Goal: Task Accomplishment & Management: Manage account settings

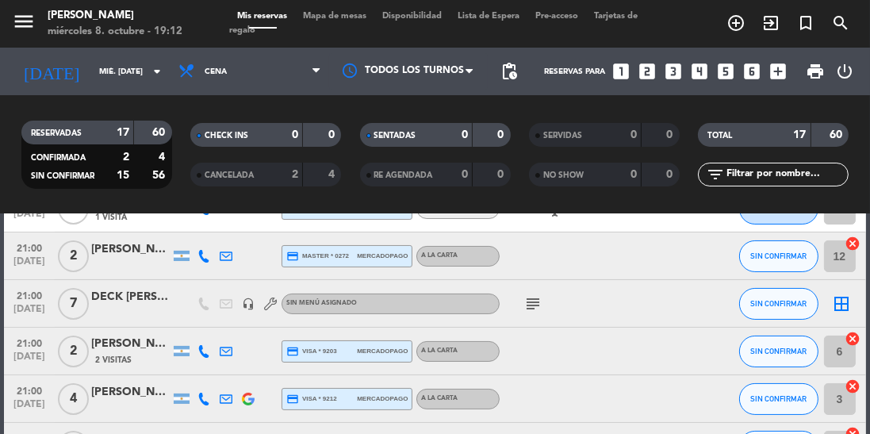
scroll to position [308, 0]
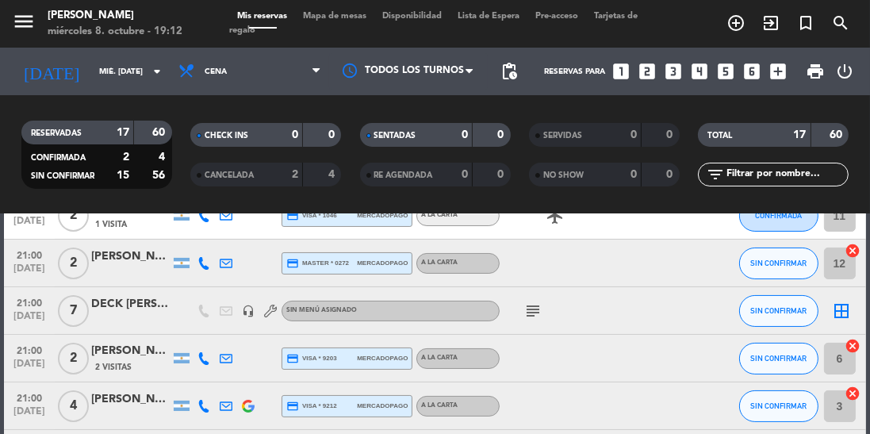
click at [530, 308] on icon "subject" at bounding box center [532, 310] width 19 height 19
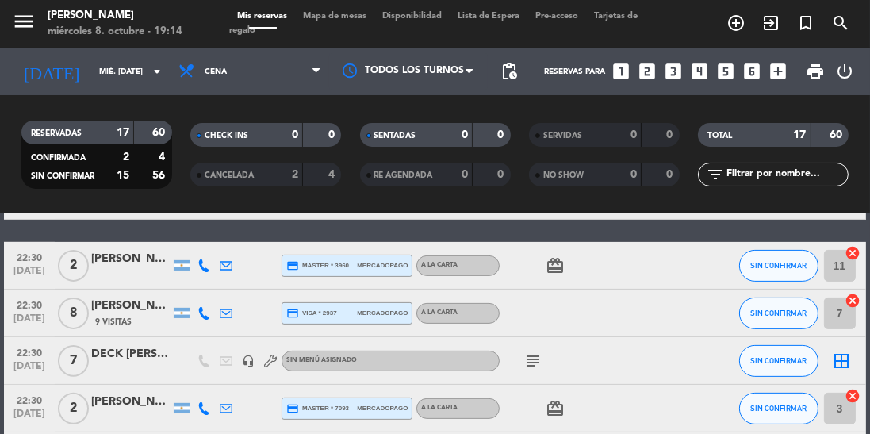
scroll to position [612, 0]
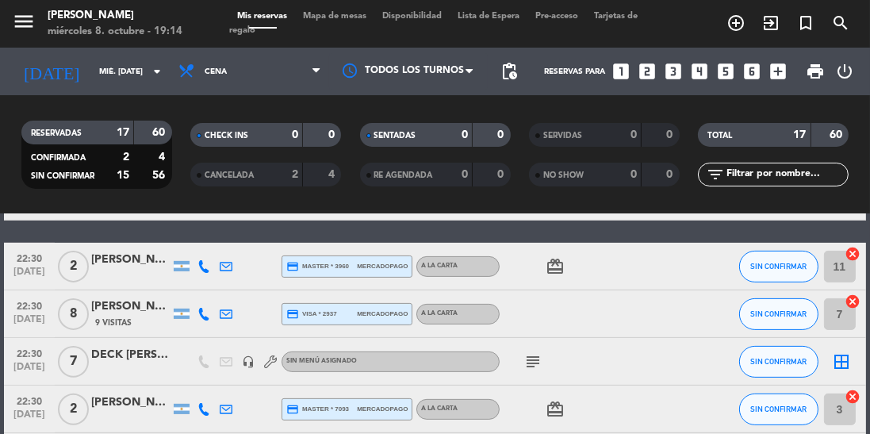
click at [539, 352] on icon "subject" at bounding box center [532, 361] width 19 height 19
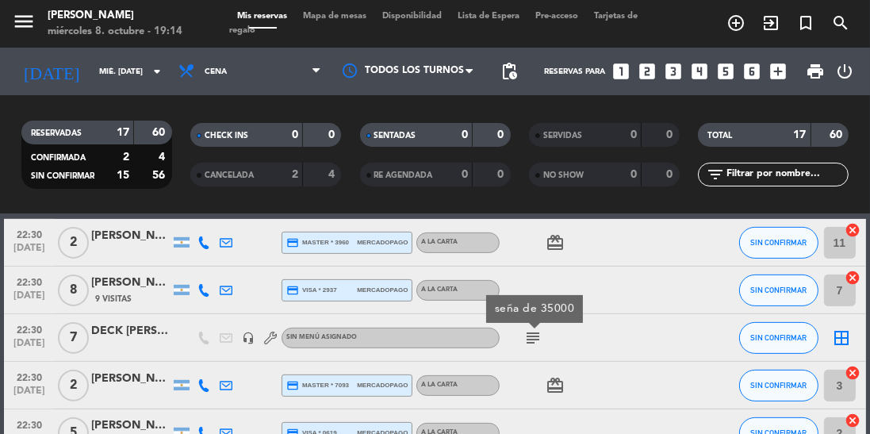
scroll to position [625, 0]
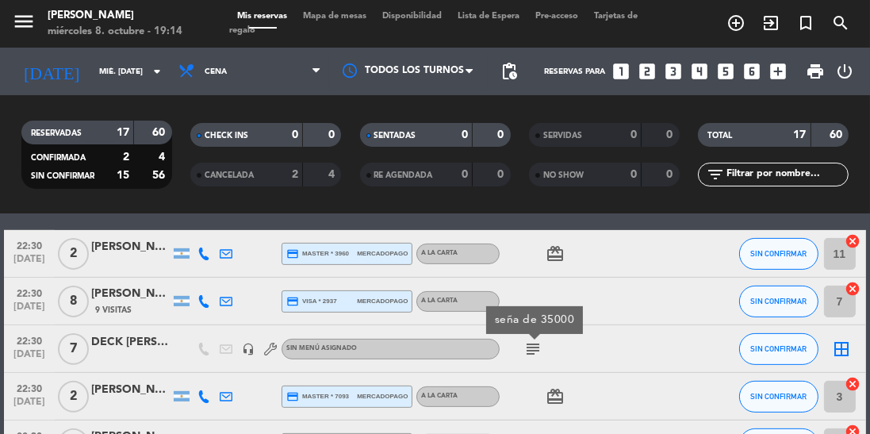
click at [105, 339] on div "DECK [PERSON_NAME]" at bounding box center [130, 342] width 79 height 18
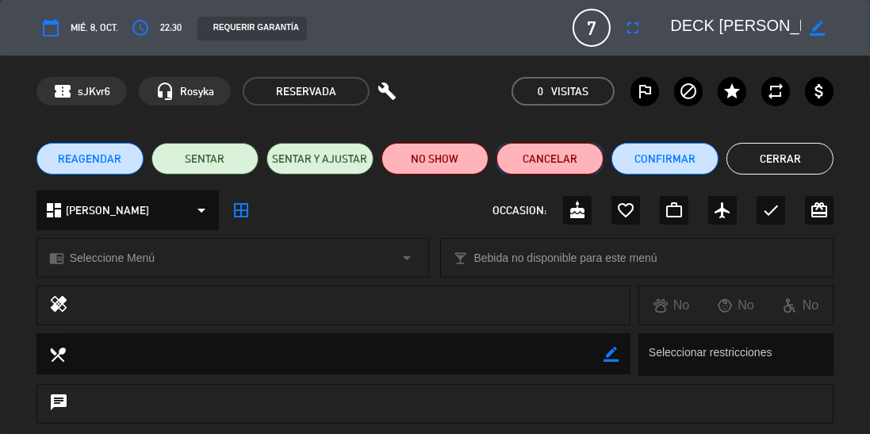
click at [541, 162] on button "Cancelar" at bounding box center [549, 159] width 107 height 32
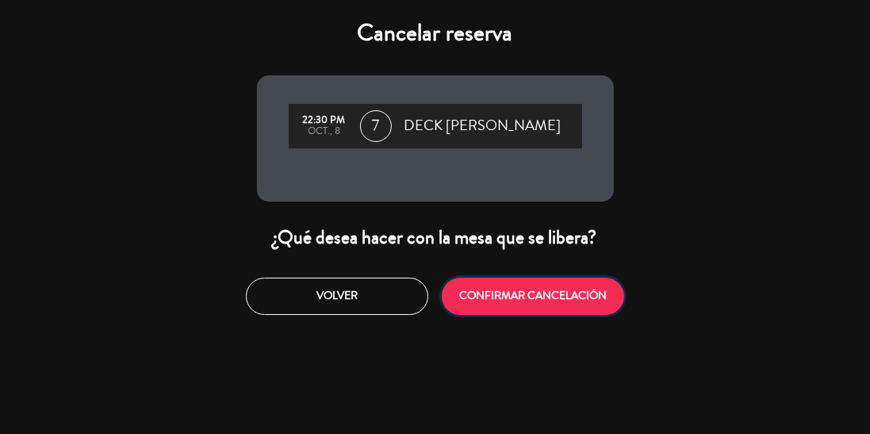
click at [522, 301] on button "CONFIRMAR CANCELACIÓN" at bounding box center [533, 295] width 182 height 37
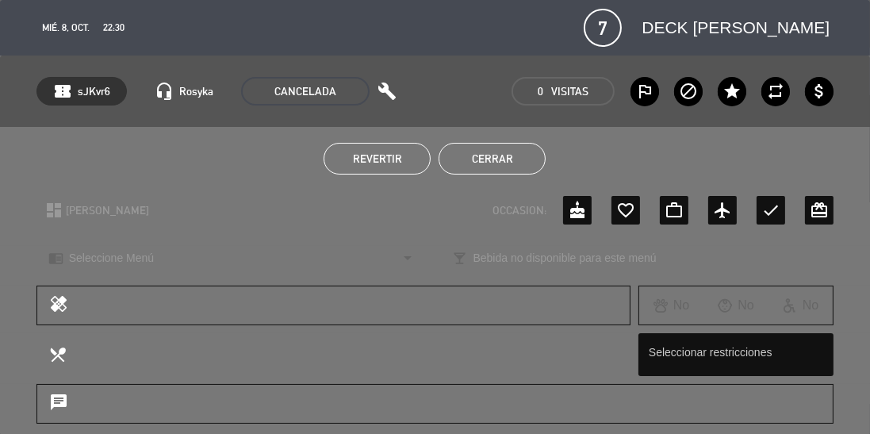
click at [503, 155] on button "Cerrar" at bounding box center [491, 159] width 107 height 32
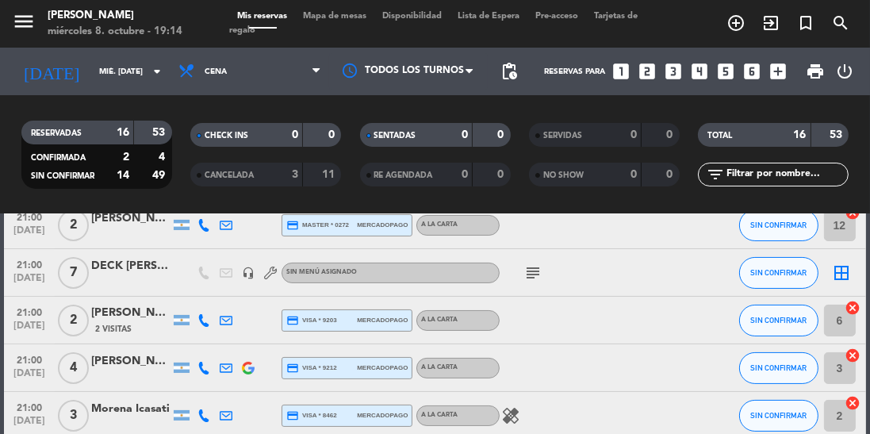
scroll to position [328, 0]
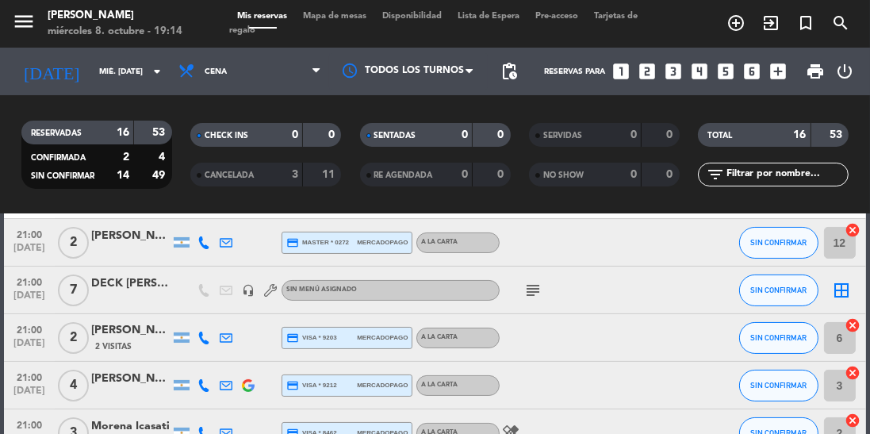
click at [147, 274] on div "DECK [PERSON_NAME]" at bounding box center [130, 283] width 79 height 18
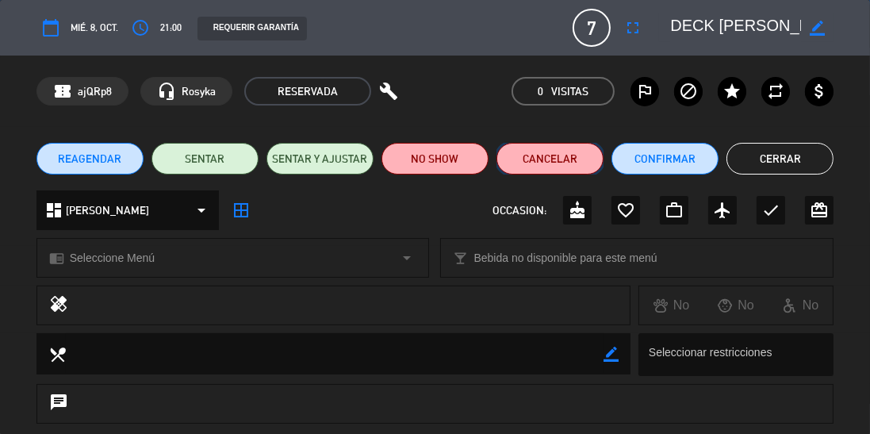
click at [552, 159] on button "Cancelar" at bounding box center [549, 159] width 107 height 32
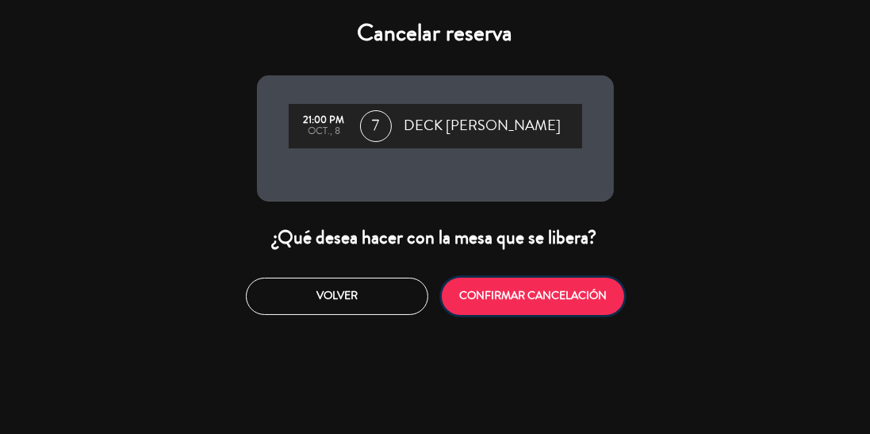
click at [503, 301] on button "CONFIRMAR CANCELACIÓN" at bounding box center [533, 295] width 182 height 37
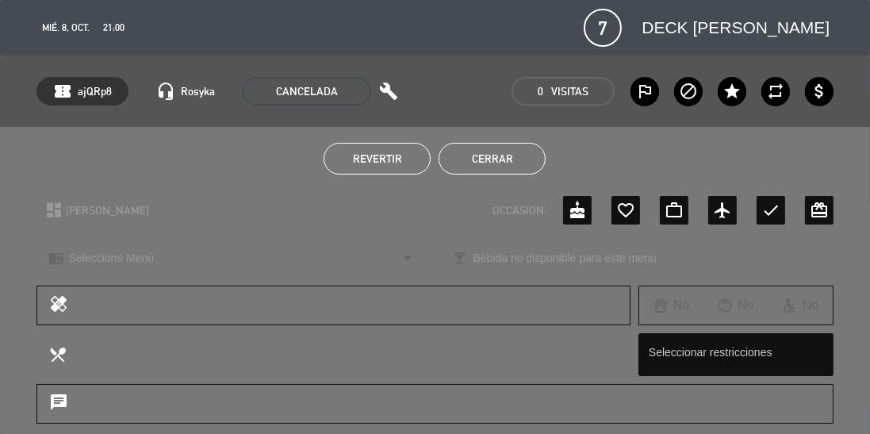
click at [514, 160] on button "Cerrar" at bounding box center [491, 159] width 107 height 32
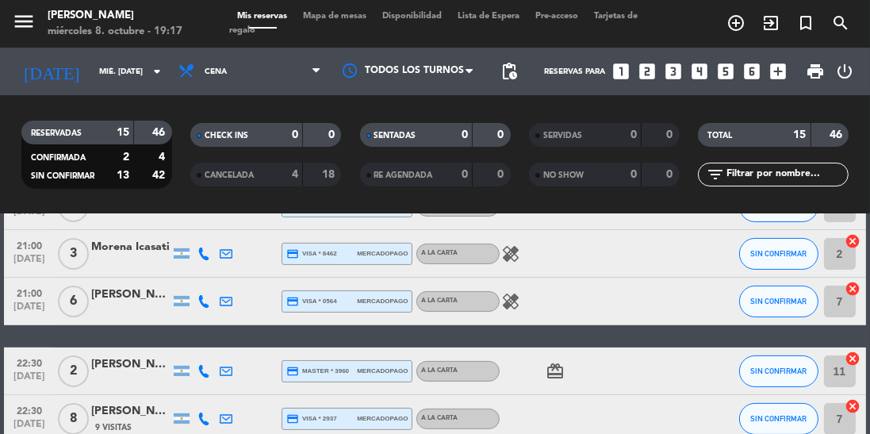
scroll to position [446, 0]
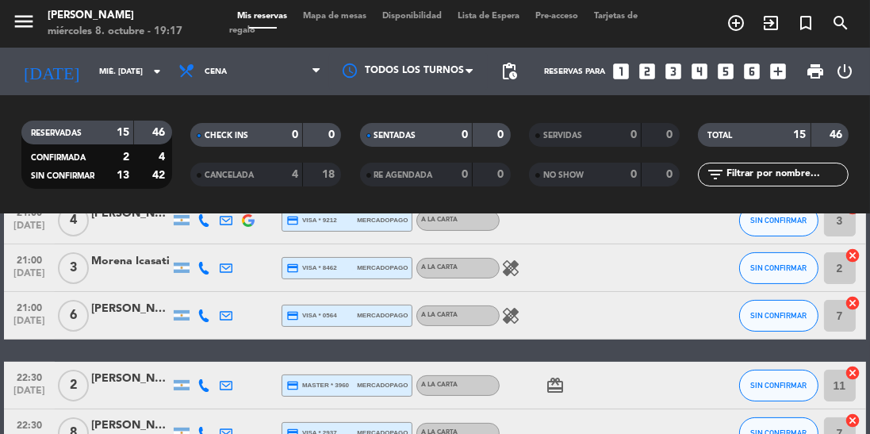
click at [511, 332] on div "healing" at bounding box center [565, 315] width 133 height 47
click at [511, 318] on icon "healing" at bounding box center [510, 315] width 19 height 19
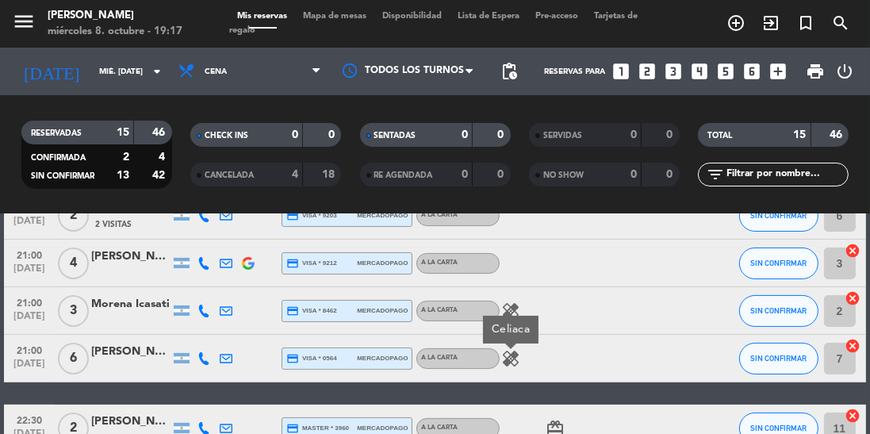
click at [506, 317] on div "Celiaca" at bounding box center [510, 330] width 55 height 28
click at [513, 306] on icon "healing" at bounding box center [510, 310] width 19 height 19
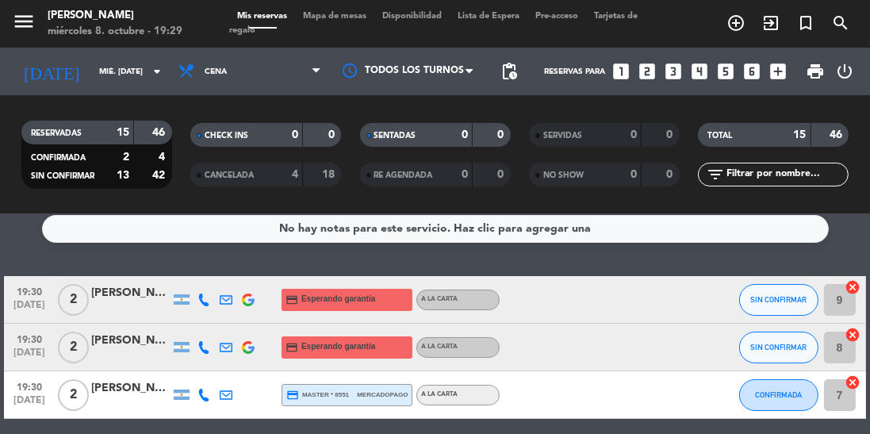
scroll to position [15, 0]
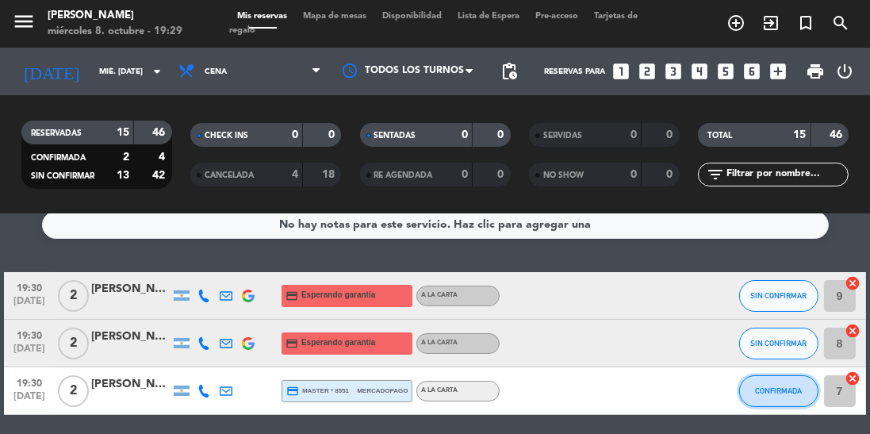
click at [764, 386] on span "CONFIRMADA" at bounding box center [778, 390] width 47 height 9
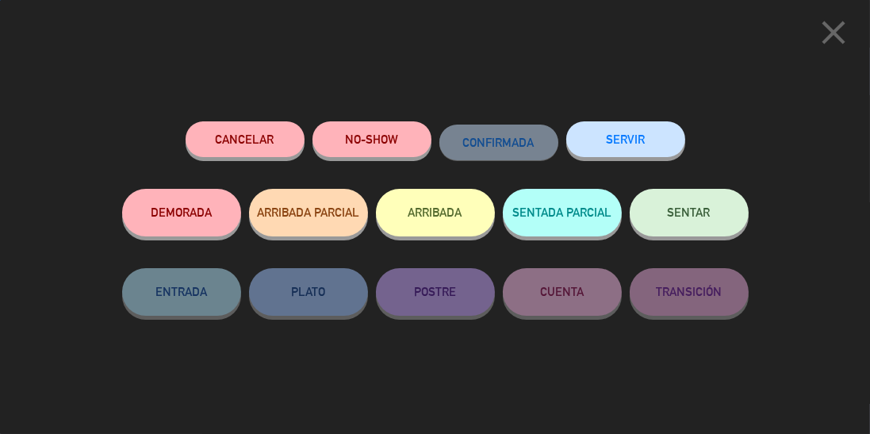
click at [695, 219] on span "SENTAR" at bounding box center [688, 211] width 43 height 13
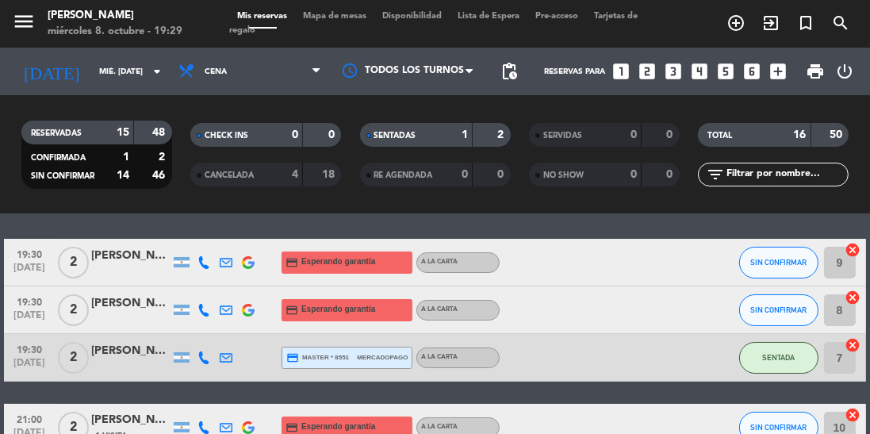
scroll to position [58, 0]
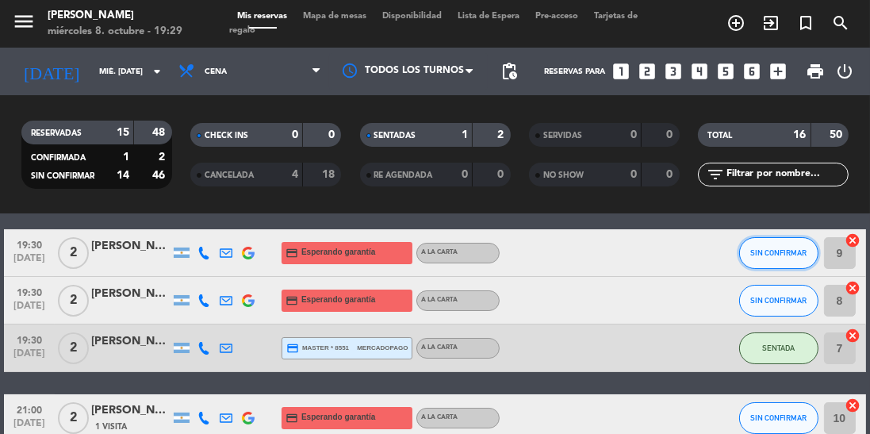
click at [777, 248] on span "SIN CONFIRMAR" at bounding box center [778, 252] width 56 height 9
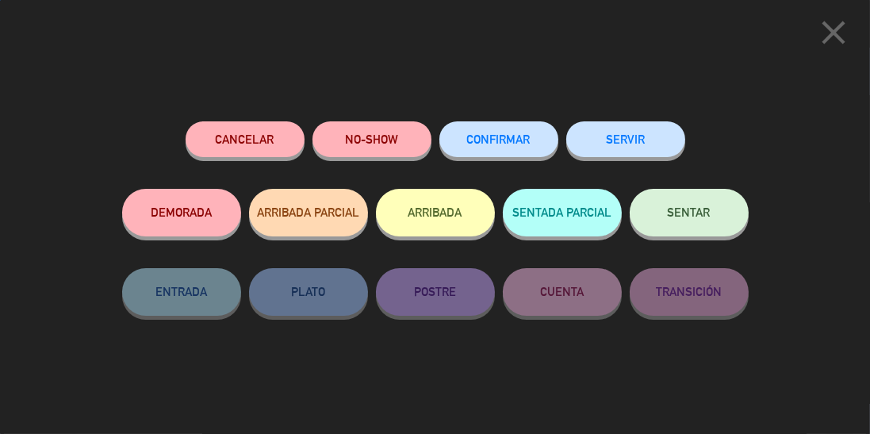
click at [688, 218] on span "SENTAR" at bounding box center [688, 211] width 43 height 13
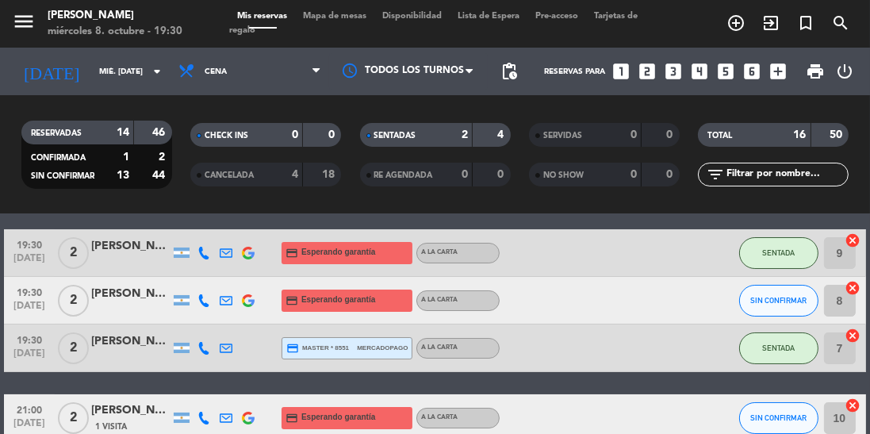
click at [112, 76] on div "[DATE] mié. [DATE] arrow_drop_down" at bounding box center [91, 71] width 159 height 35
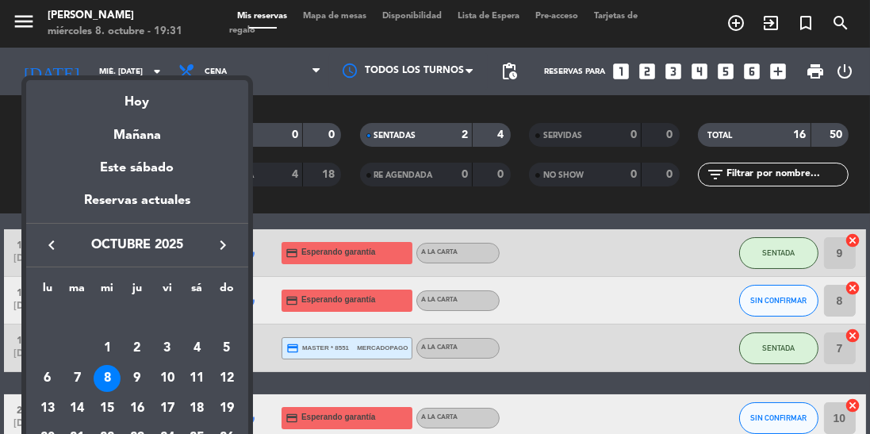
scroll to position [0, 0]
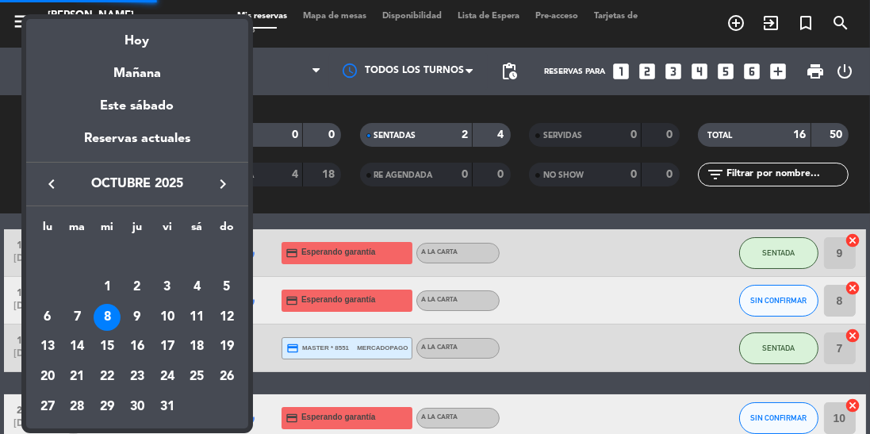
click at [281, 299] on div at bounding box center [435, 217] width 870 height 434
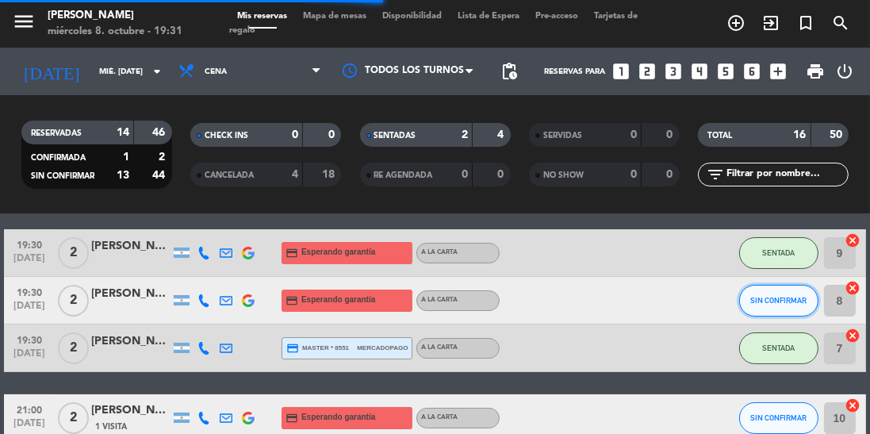
click at [774, 296] on span "SIN CONFIRMAR" at bounding box center [778, 300] width 56 height 9
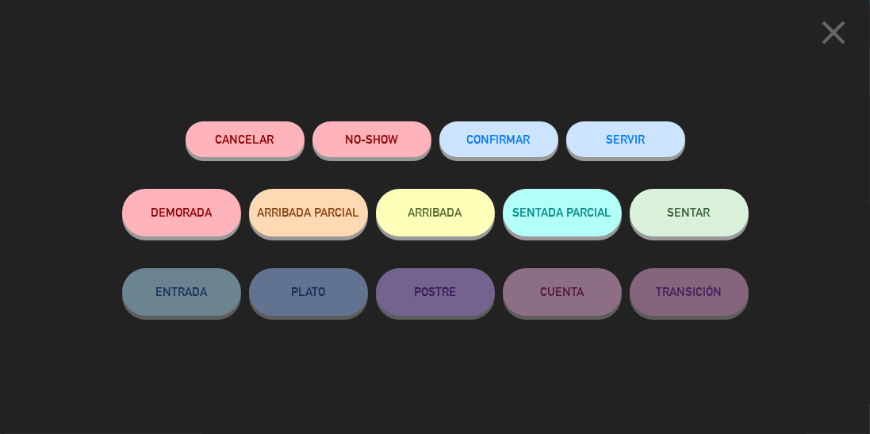
click at [708, 219] on span "SENTAR" at bounding box center [688, 211] width 43 height 13
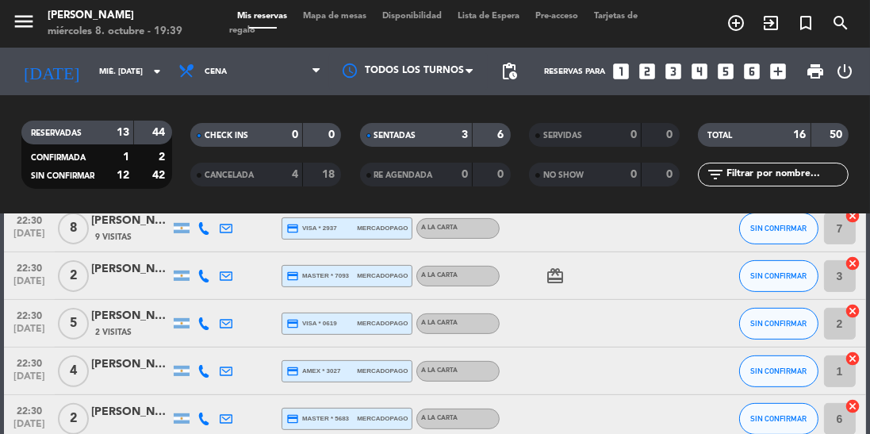
scroll to position [661, 0]
